Goal: Transaction & Acquisition: Obtain resource

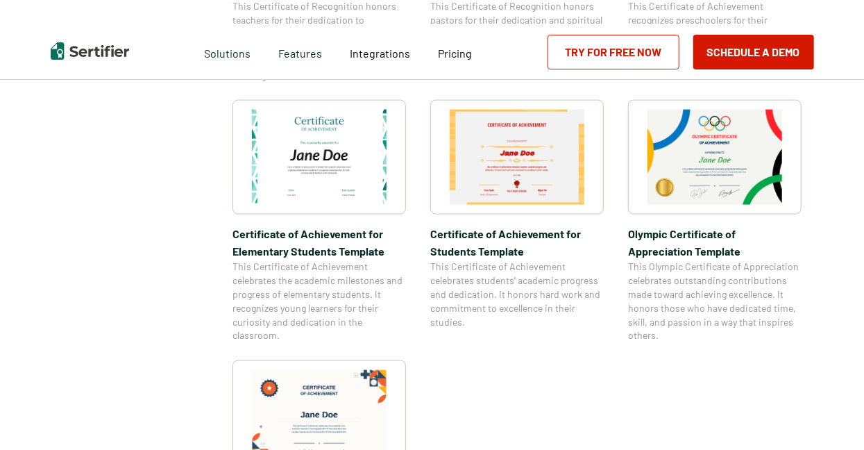
scroll to position [960, 0]
click at [334, 160] on img at bounding box center [319, 157] width 135 height 95
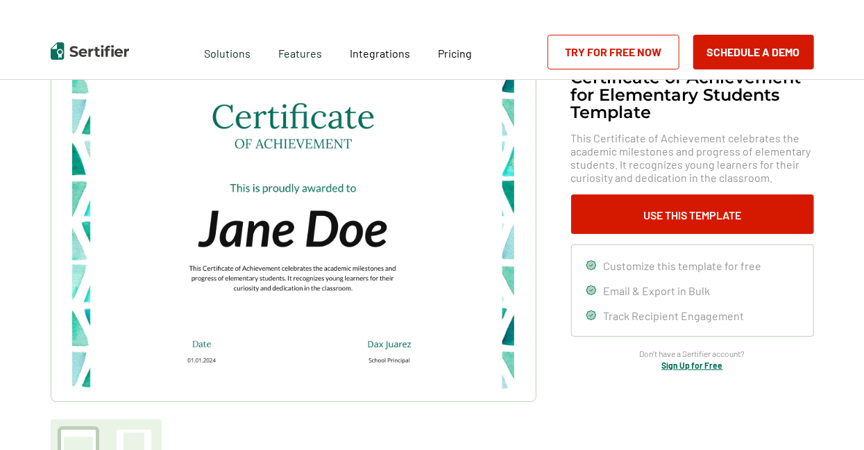
scroll to position [76, 0]
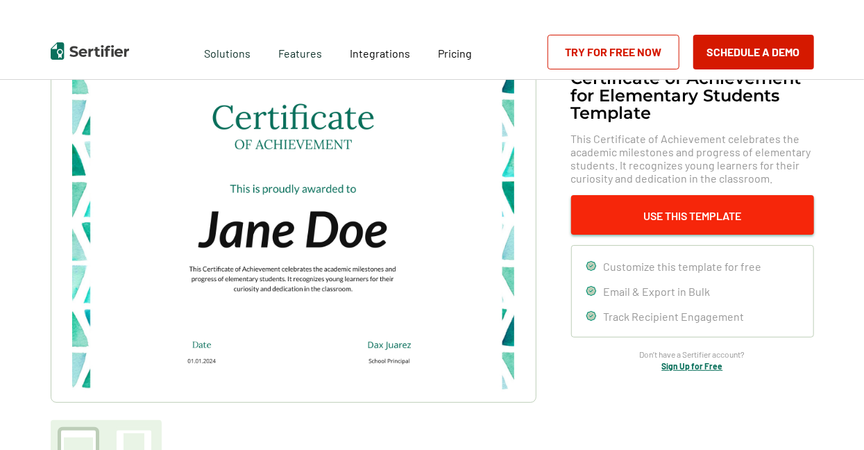
click at [630, 214] on button "Use This Template" at bounding box center [692, 215] width 243 height 40
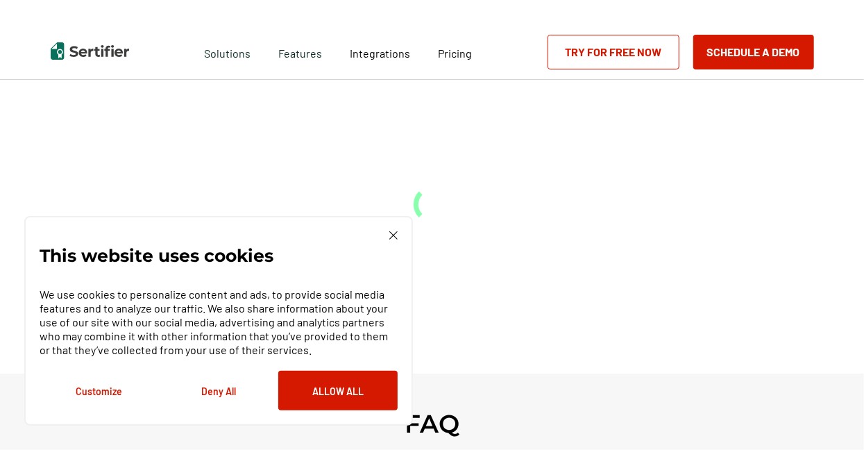
click at [227, 391] on button "Deny All" at bounding box center [218, 391] width 119 height 40
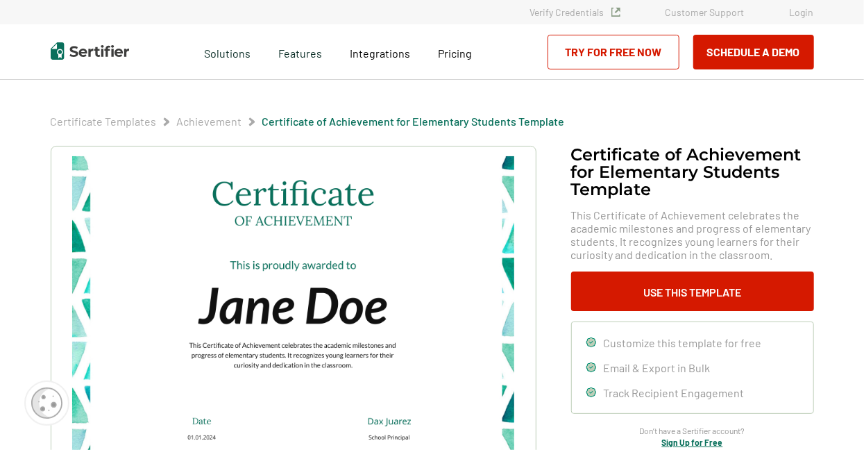
click at [580, 53] on link "Try for Free Now" at bounding box center [613, 52] width 132 height 35
